Goal: Find specific page/section: Find specific page/section

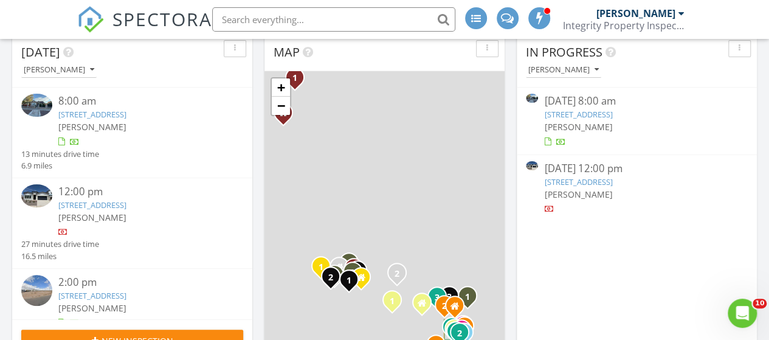
scroll to position [94, 0]
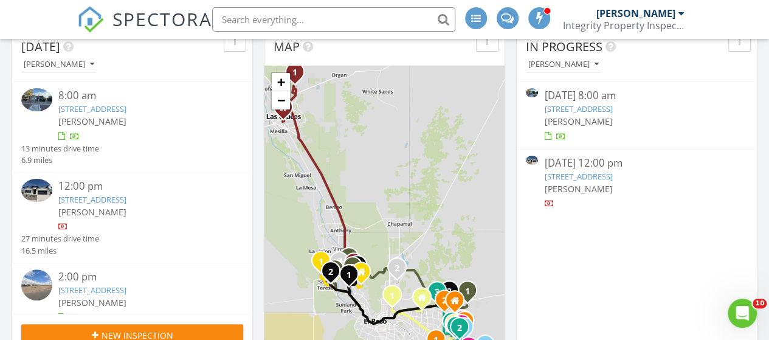
click at [110, 198] on link "13025 Powick Dr, El Paso, TX 79928" at bounding box center [92, 199] width 68 height 11
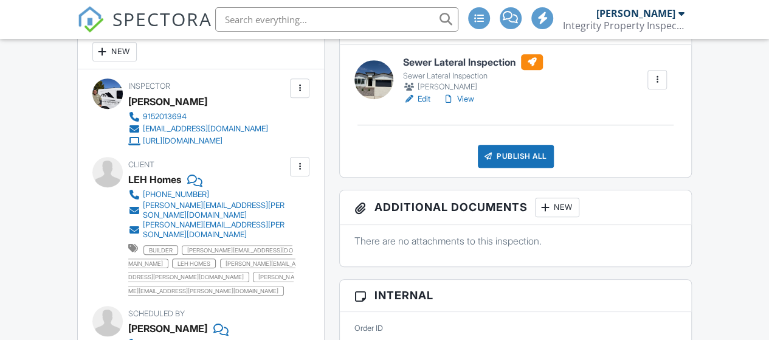
scroll to position [347, 0]
click at [422, 95] on link "Edit" at bounding box center [416, 98] width 27 height 12
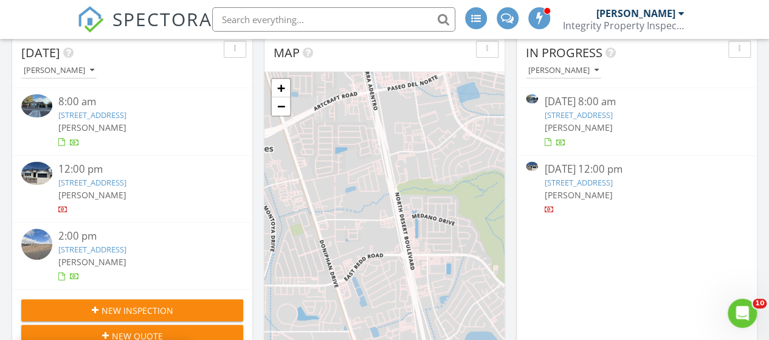
scroll to position [125, 0]
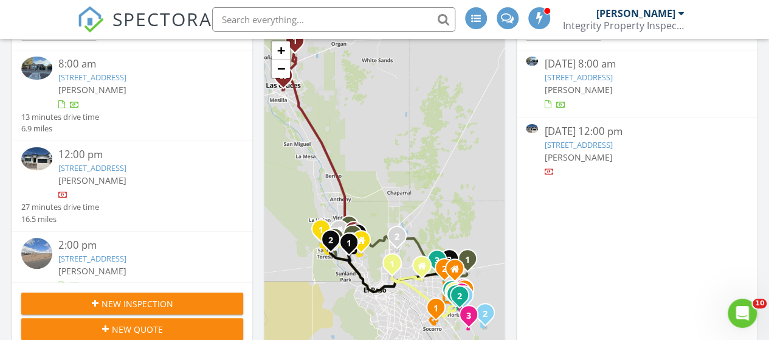
click at [126, 72] on link "4711 Chesterfield Ave, El Paso, TX 79903" at bounding box center [92, 77] width 68 height 11
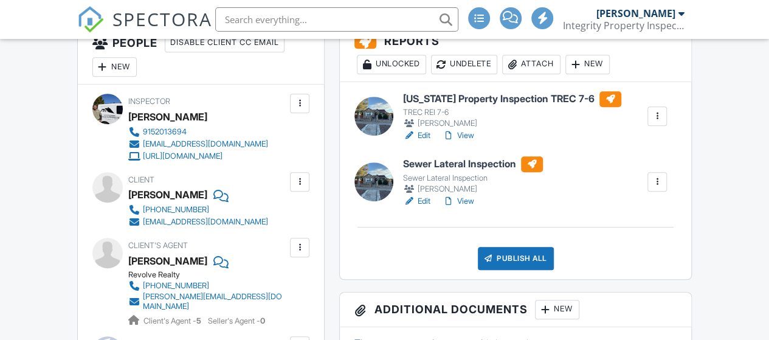
scroll to position [321, 0]
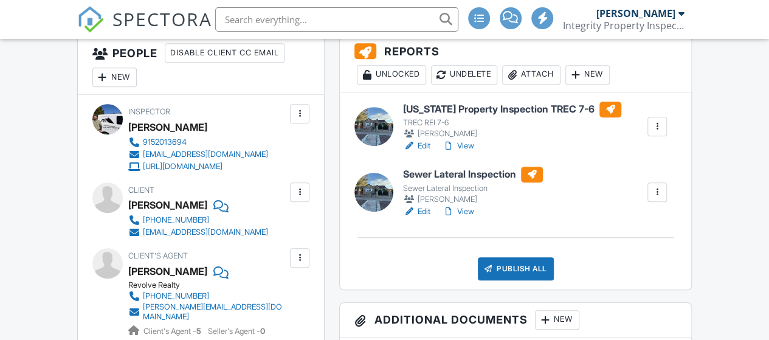
click at [421, 212] on link "Edit" at bounding box center [416, 211] width 27 height 12
